Goal: Manage account settings

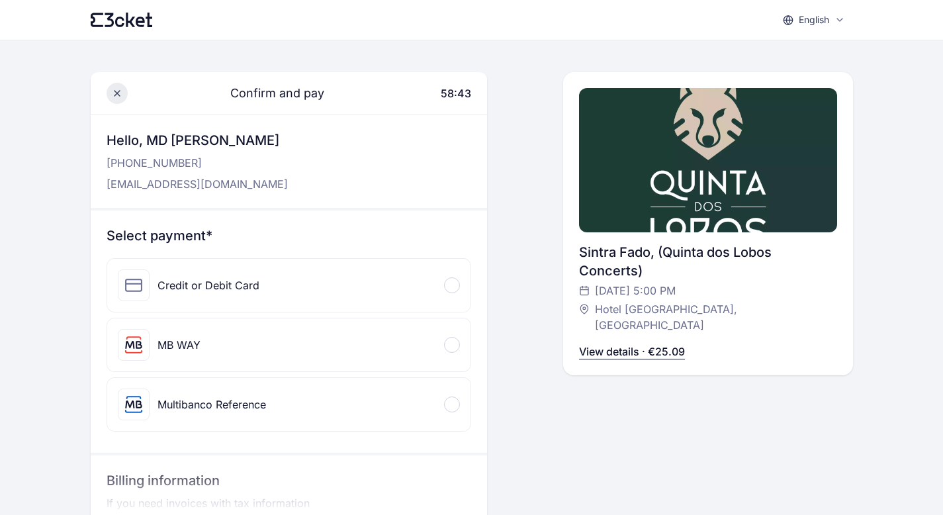
click at [120, 95] on icon at bounding box center [117, 93] width 11 height 11
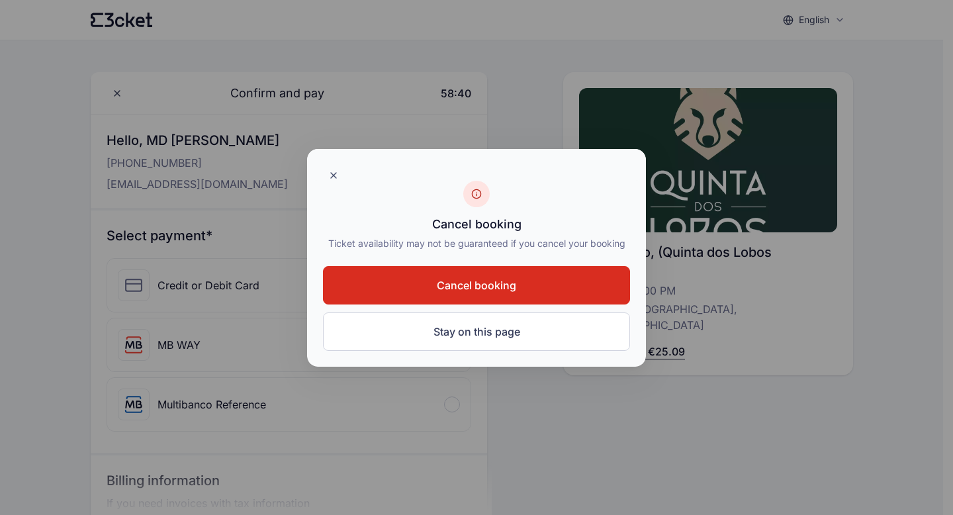
click at [521, 292] on button "Cancel booking" at bounding box center [476, 285] width 307 height 38
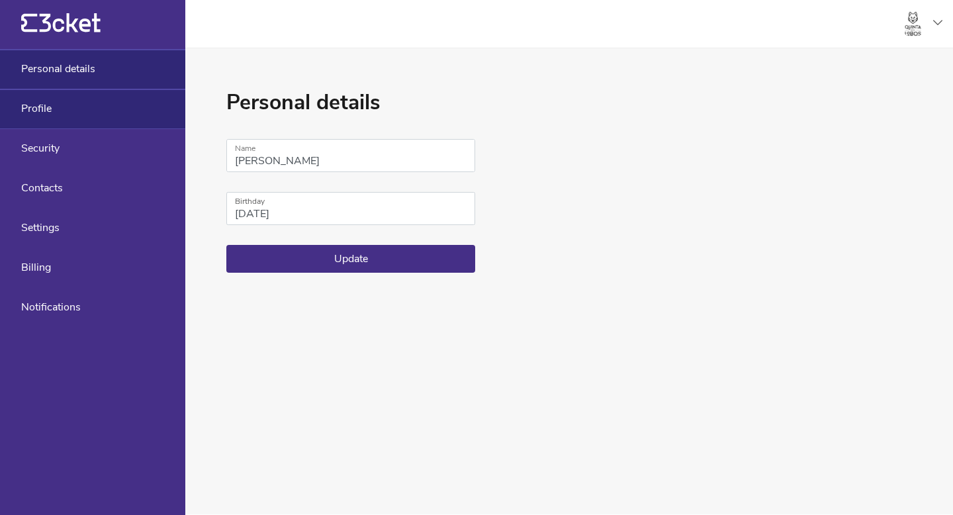
click at [40, 99] on div "Profile" at bounding box center [92, 109] width 185 height 40
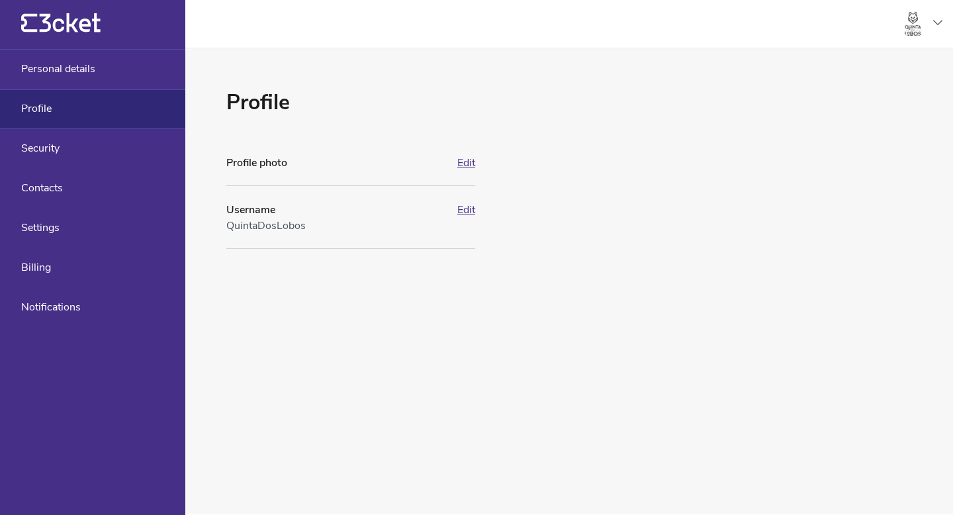
click at [464, 164] on button "Edit" at bounding box center [466, 163] width 18 height 12
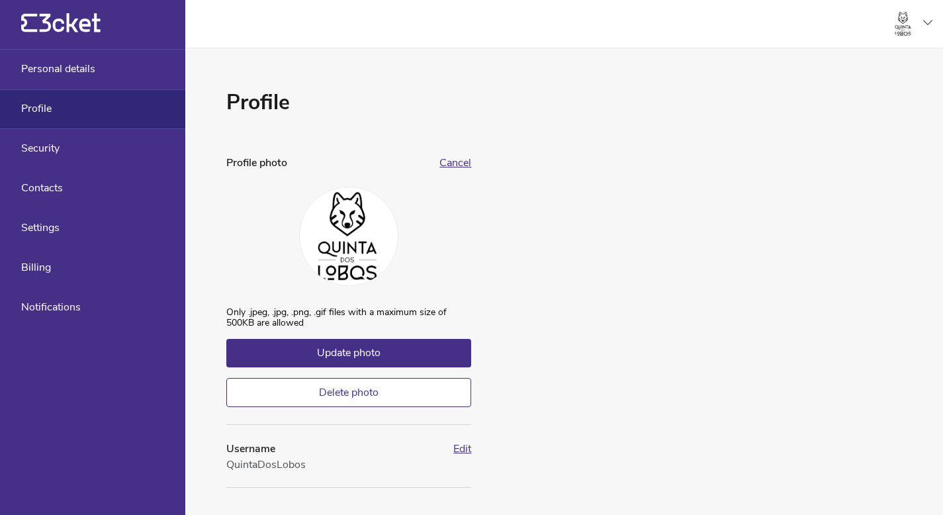
scroll to position [3, 0]
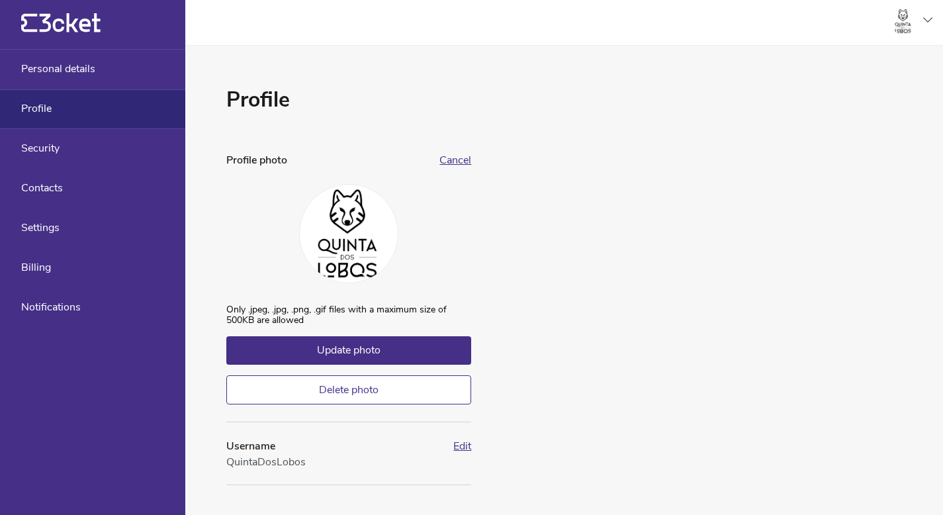
click at [473, 95] on div "Profile Profile photo Cancel Only .jpeg, .jpg, .png, .gif files with a maximum …" at bounding box center [564, 285] width 758 height 479
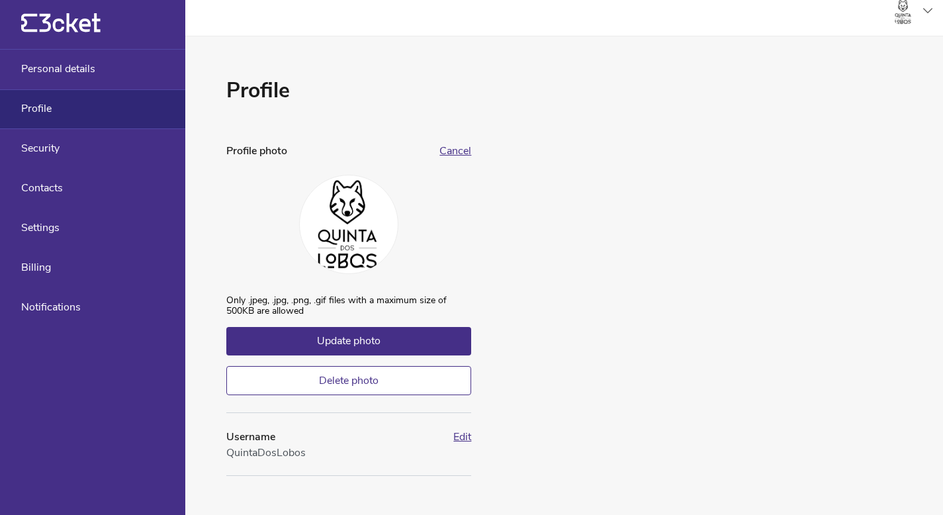
scroll to position [13, 0]
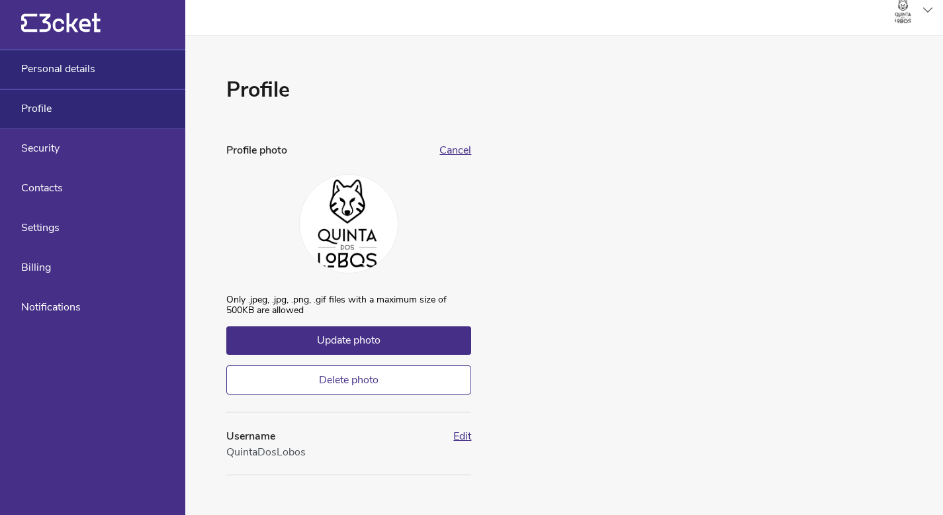
click at [126, 64] on div "Personal details" at bounding box center [92, 70] width 185 height 40
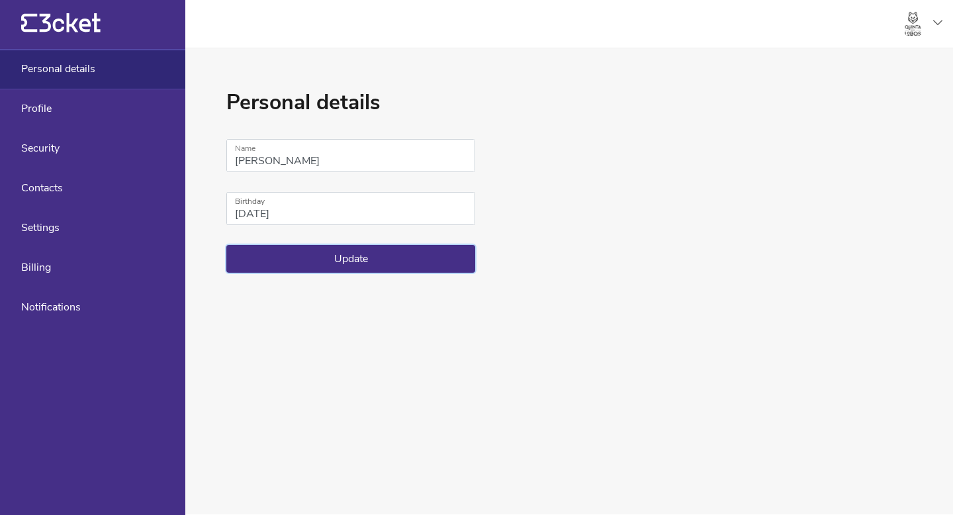
click at [327, 250] on button "Update" at bounding box center [350, 259] width 249 height 28
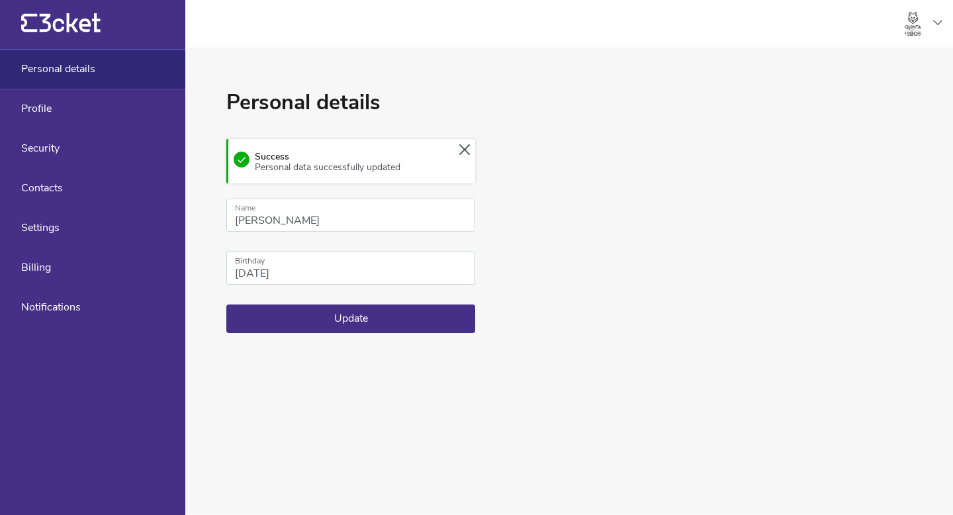
click at [463, 150] on icon at bounding box center [464, 149] width 11 height 11
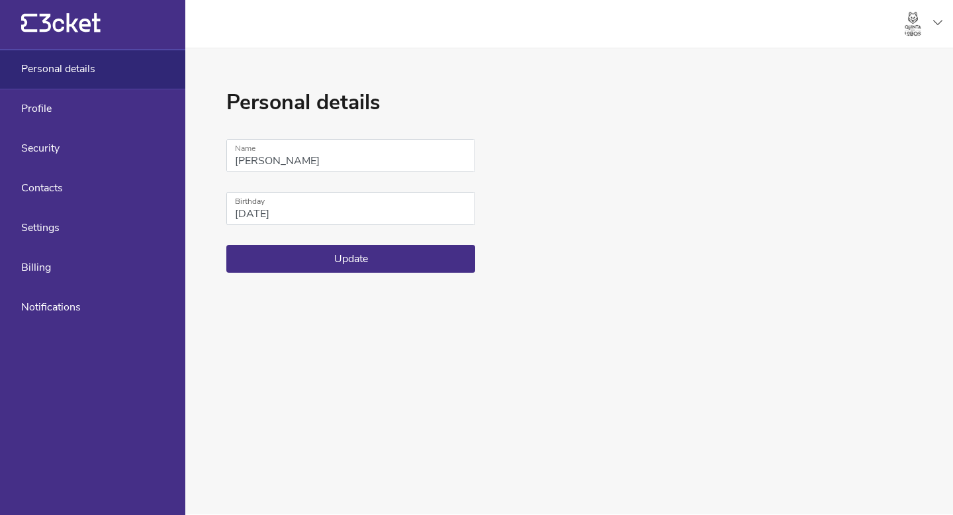
click at [63, 26] on icon "{' '}" at bounding box center [60, 23] width 79 height 20
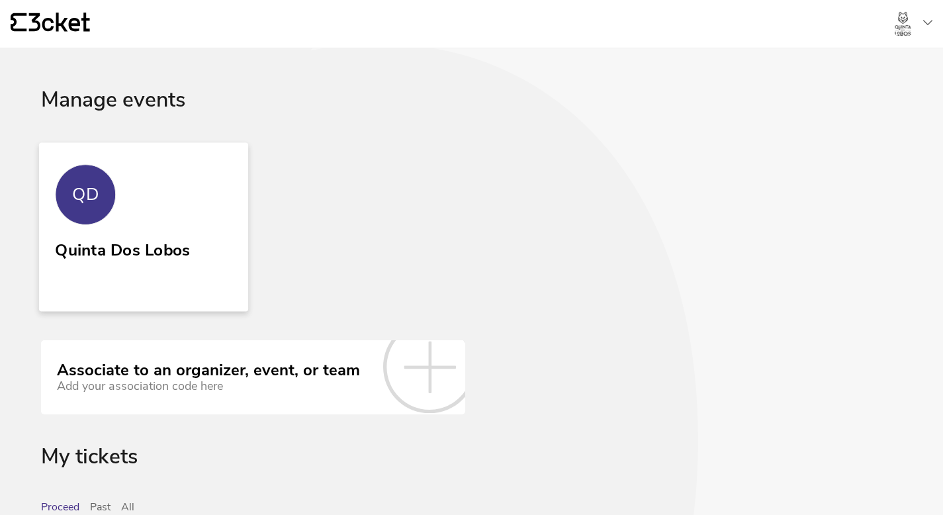
click at [193, 171] on link "QD Quinta Dos Lobos" at bounding box center [143, 226] width 209 height 169
